Goal: Task Accomplishment & Management: Use online tool/utility

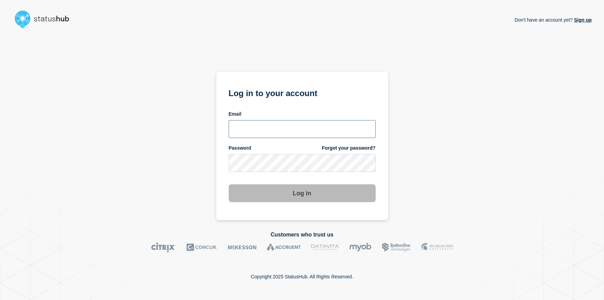
click at [244, 132] on input "email input" at bounding box center [302, 129] width 147 height 18
type input "[PERSON_NAME][EMAIL_ADDRESS][DOMAIN_NAME]"
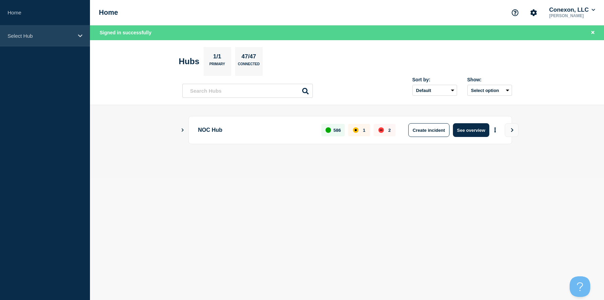
click at [59, 39] on p "Select Hub" at bounding box center [41, 36] width 66 height 6
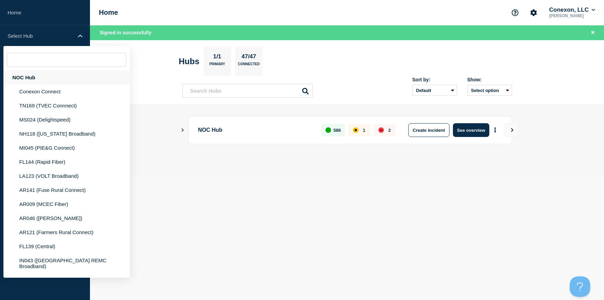
click at [41, 84] on div "NOC Hub" at bounding box center [66, 77] width 126 height 14
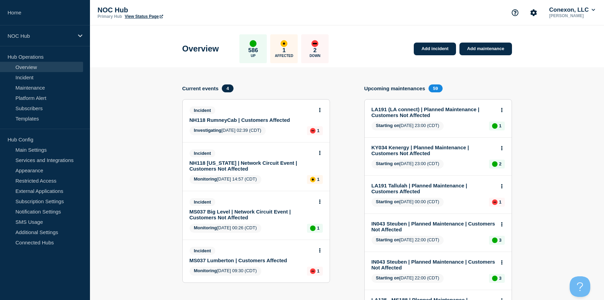
click at [390, 112] on link "LA191 (LA connect) | Planned Maintenance | Customers Not Affected" at bounding box center [433, 112] width 124 height 12
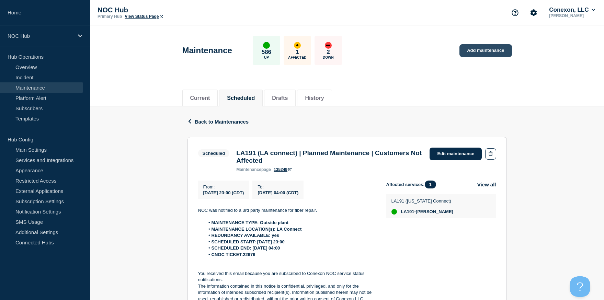
click at [474, 53] on link "Add maintenance" at bounding box center [485, 50] width 52 height 13
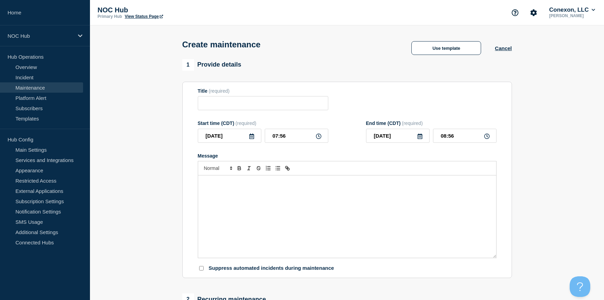
scroll to position [1, 0]
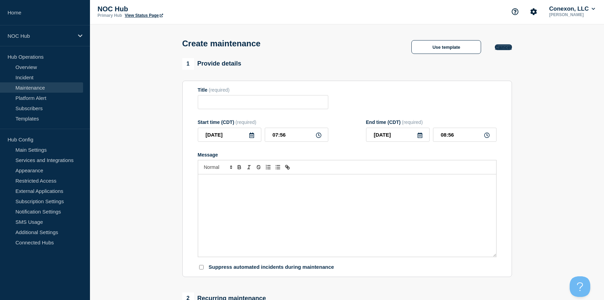
click at [506, 50] on button "Cancel" at bounding box center [503, 47] width 17 height 6
